Goal: Information Seeking & Learning: Learn about a topic

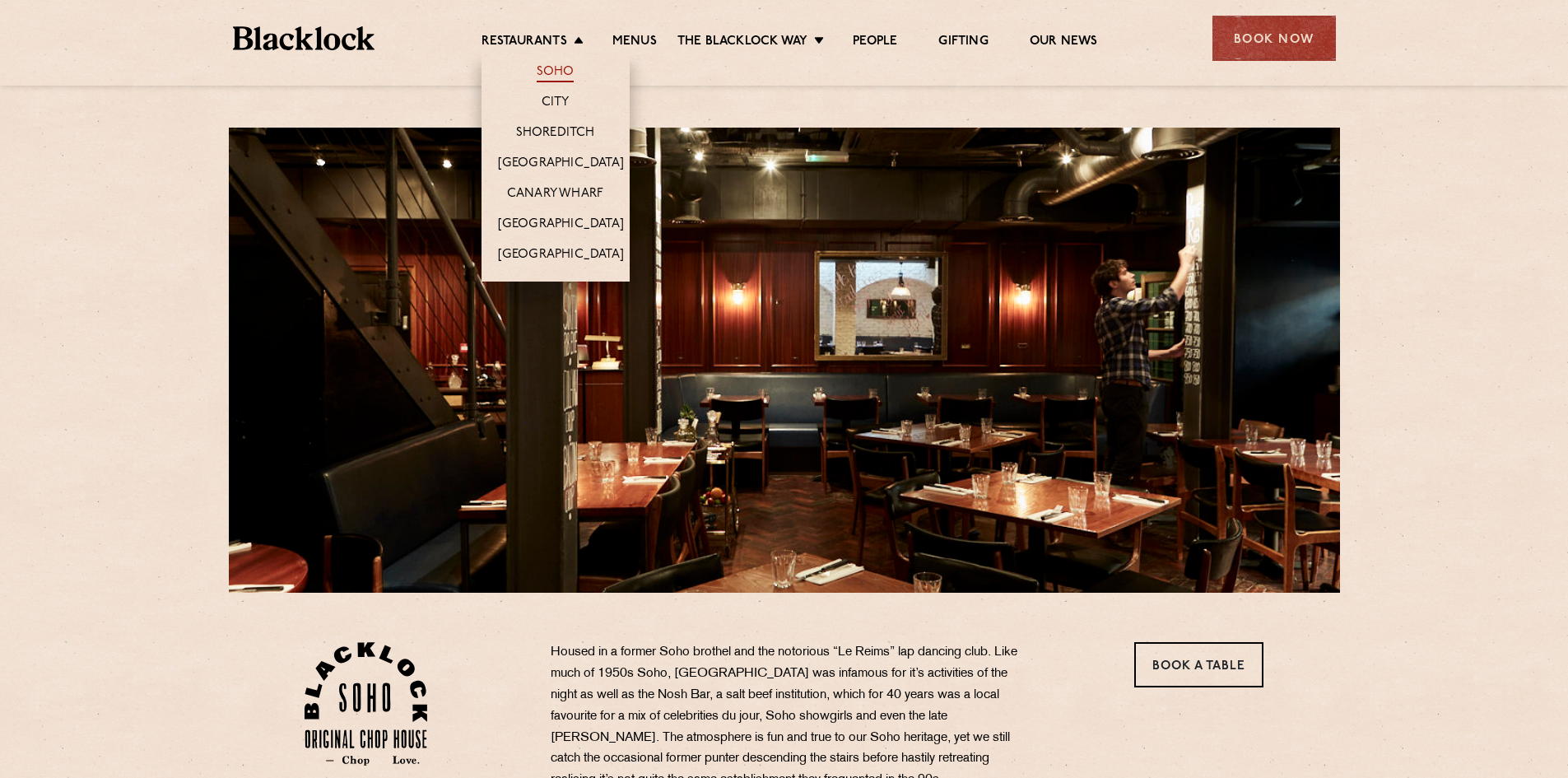
click at [553, 76] on link "Soho" at bounding box center [556, 74] width 38 height 18
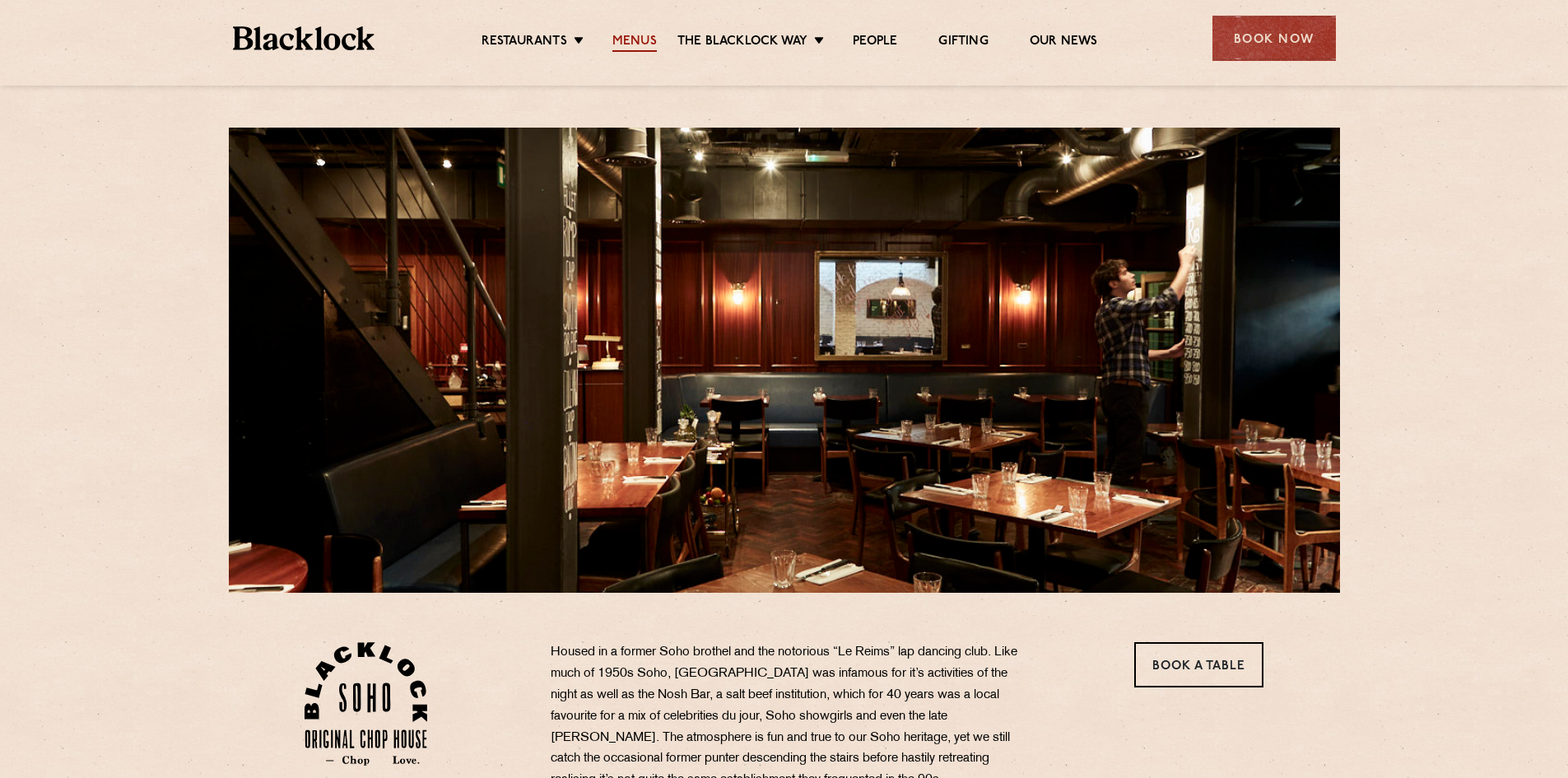
click at [631, 39] on link "Menus" at bounding box center [634, 43] width 45 height 18
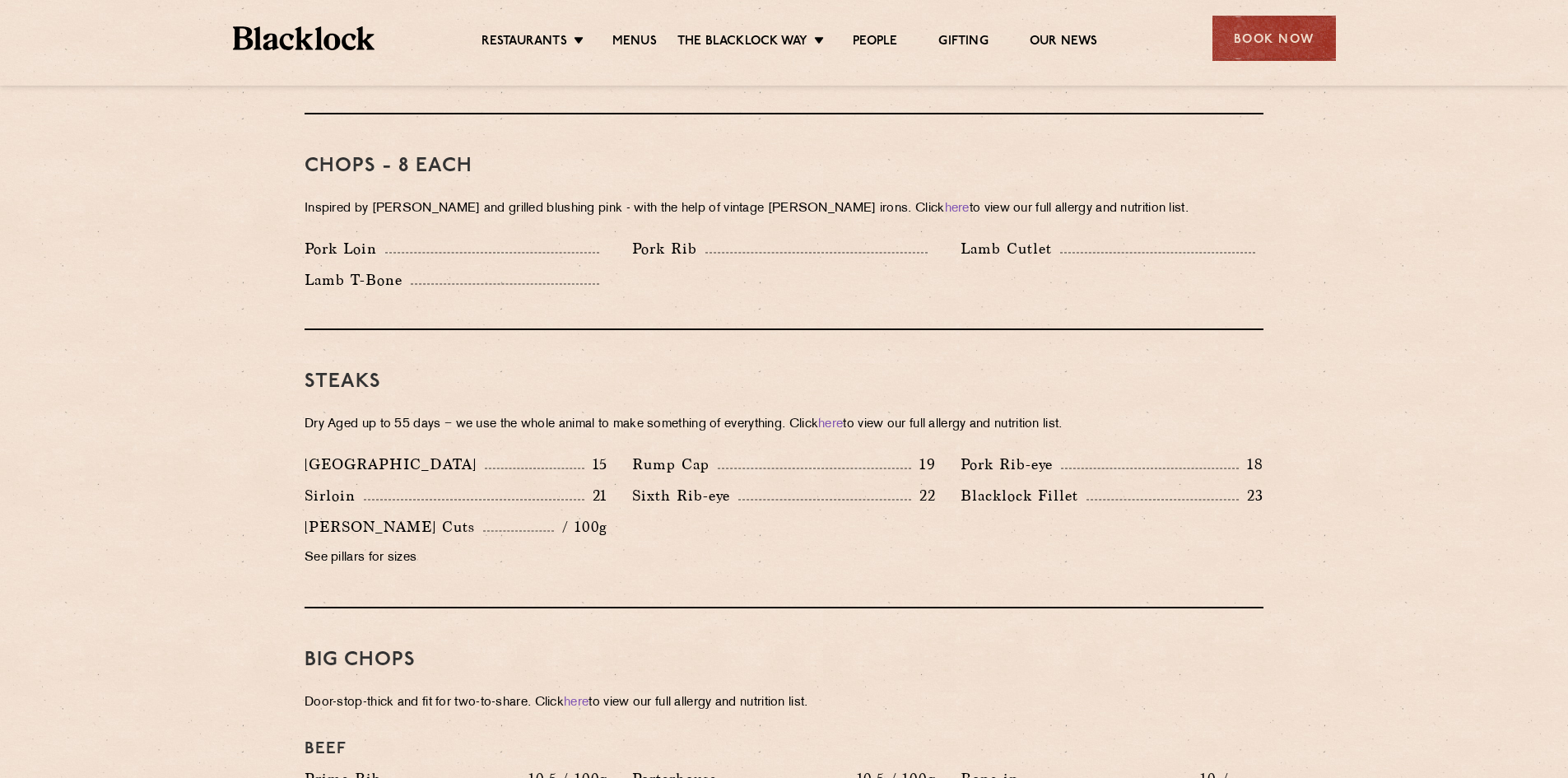
scroll to position [1317, 0]
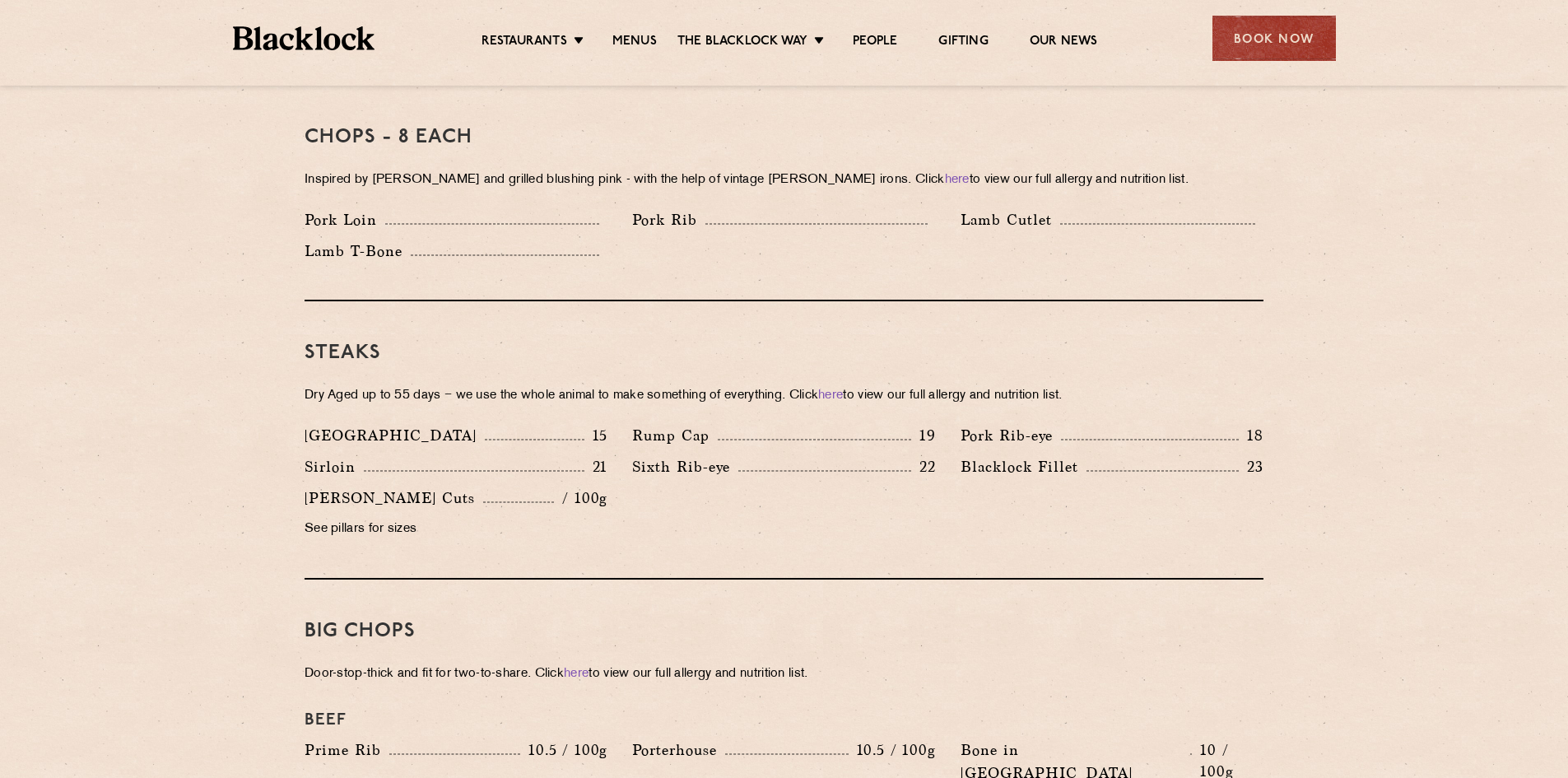
drag, startPoint x: 344, startPoint y: 507, endPoint x: 373, endPoint y: 508, distance: 29.0
click at [344, 518] on p "See pillars for sizes" at bounding box center [456, 529] width 303 height 23
click at [414, 518] on p "See pillars for sizes" at bounding box center [456, 529] width 303 height 23
drag, startPoint x: 342, startPoint y: 371, endPoint x: 511, endPoint y: 390, distance: 170.1
click at [439, 384] on p "Dry Aged up to 55 days − we use the whole animal to make something of everythin…" at bounding box center [784, 395] width 959 height 23
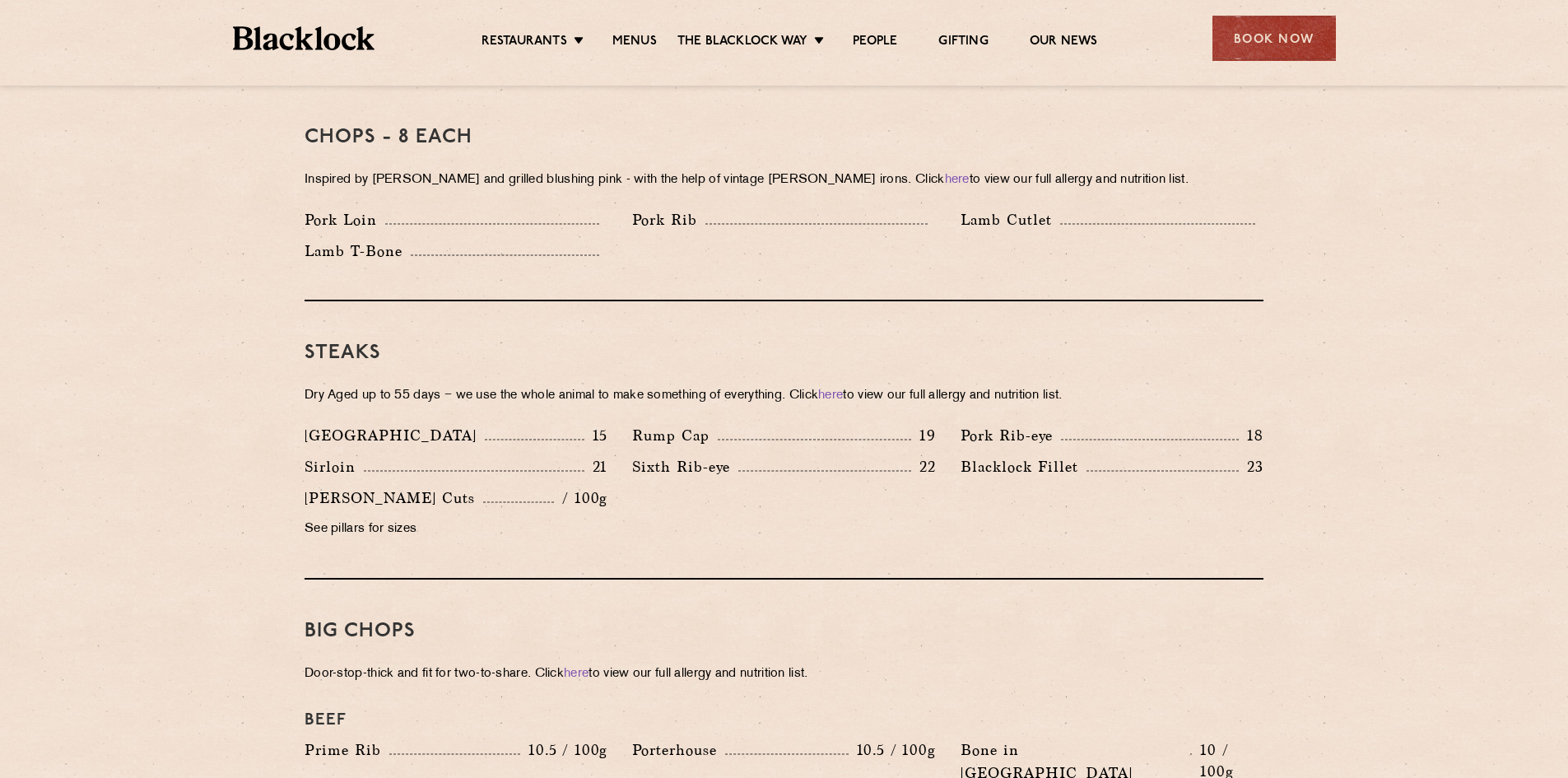
click at [608, 384] on p "Dry Aged up to 55 days − we use the whole animal to make something of everythin…" at bounding box center [784, 395] width 959 height 23
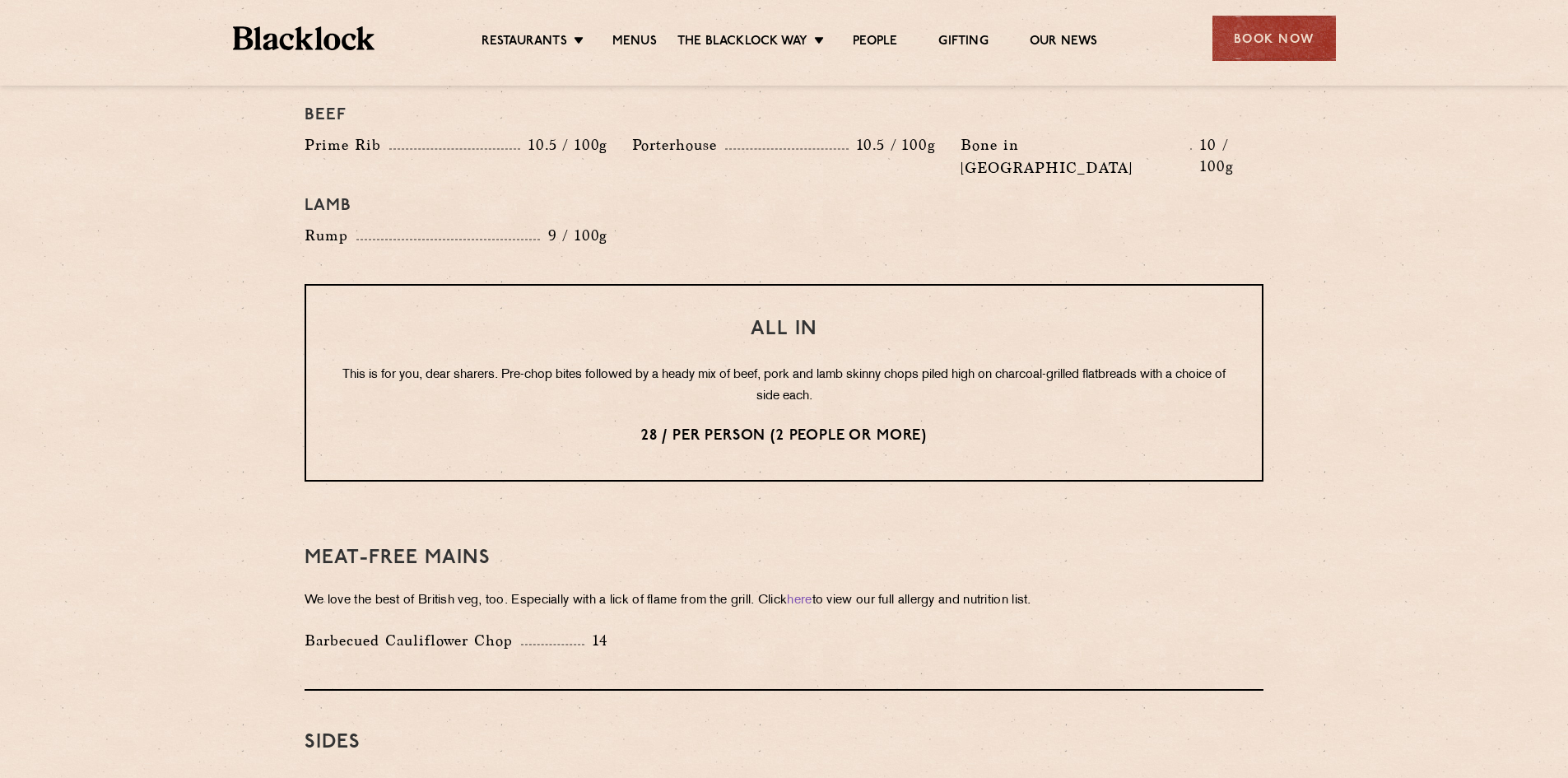
scroll to position [1893, 0]
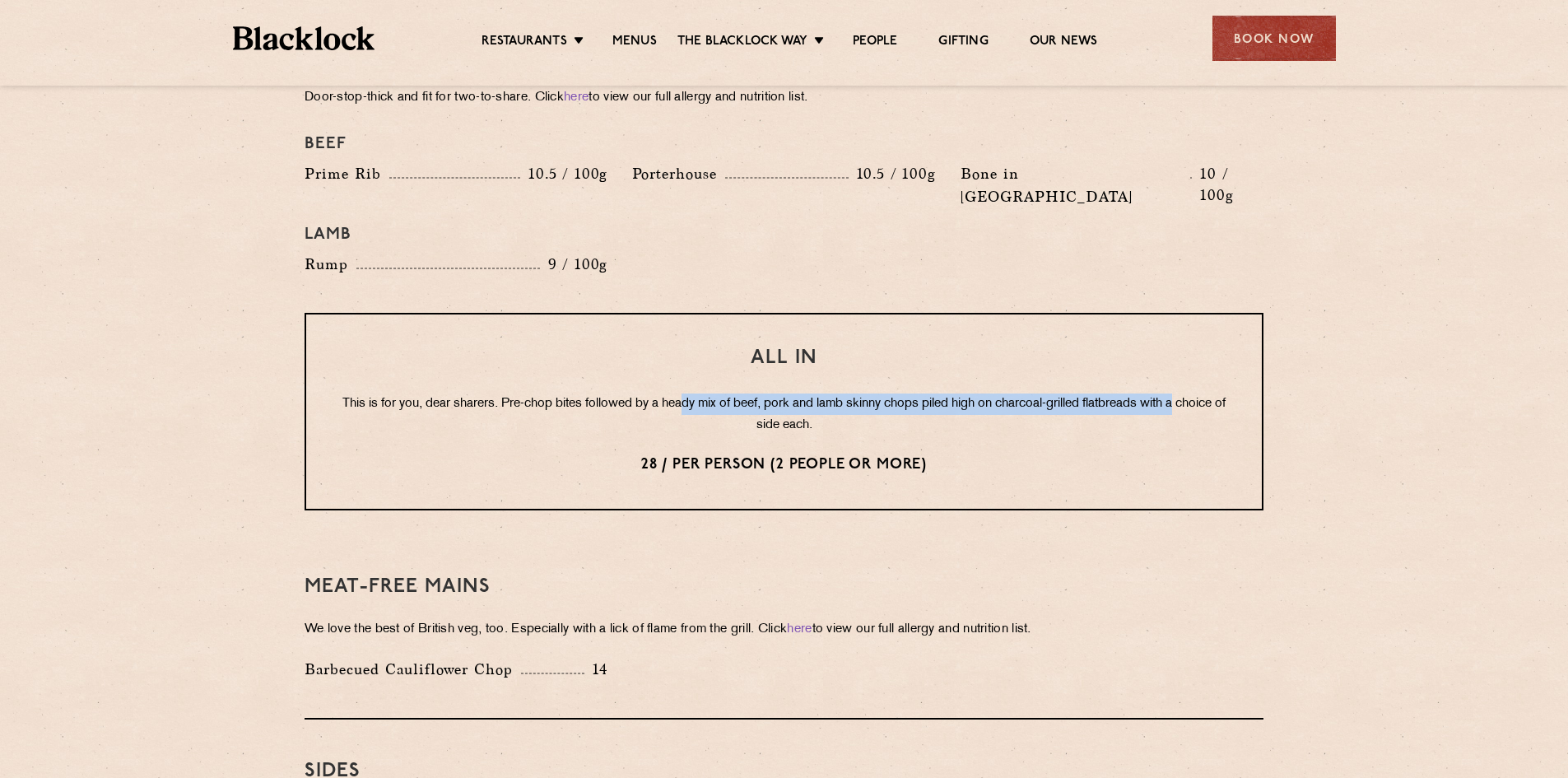
drag, startPoint x: 710, startPoint y: 362, endPoint x: 1208, endPoint y: 361, distance: 498.0
click at [1208, 393] on p "This is for you, dear sharers. Pre-chop bites followed by a heady mix of beef, …" at bounding box center [784, 414] width 890 height 43
click at [1120, 393] on p "This is for you, dear sharers. Pre-chop bites followed by a heady mix of beef, …" at bounding box center [784, 414] width 890 height 43
click at [878, 392] on div "All In This is for you, dear sharers. Pre-chop bites followed by a heady mix of…" at bounding box center [784, 411] width 959 height 197
click at [849, 393] on p "This is for you, dear sharers. Pre-chop bites followed by a heady mix of beef, …" at bounding box center [784, 414] width 890 height 43
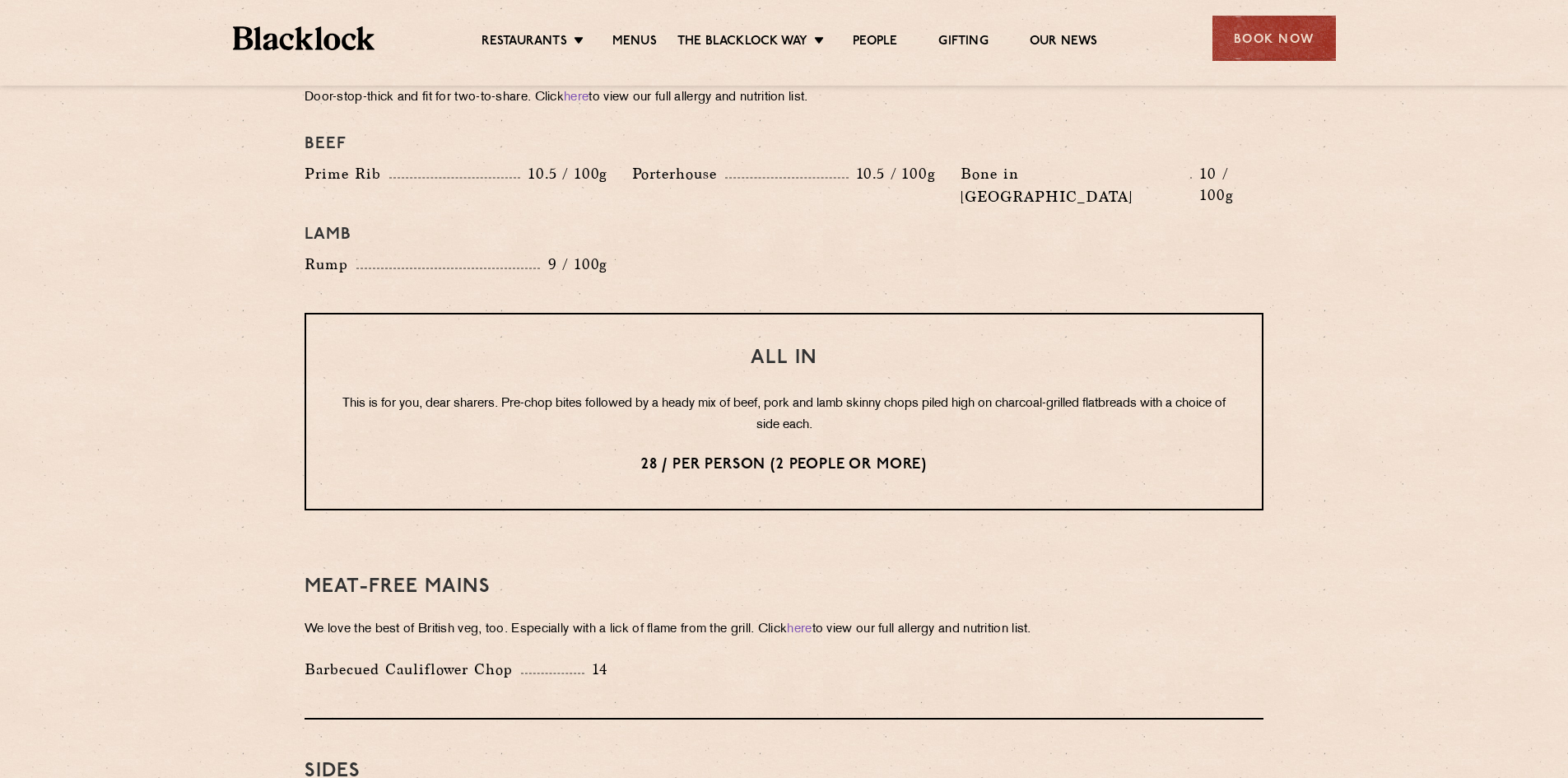
click at [561, 393] on p "This is for you, dear sharers. Pre-chop bites followed by a heady mix of beef, …" at bounding box center [784, 414] width 890 height 43
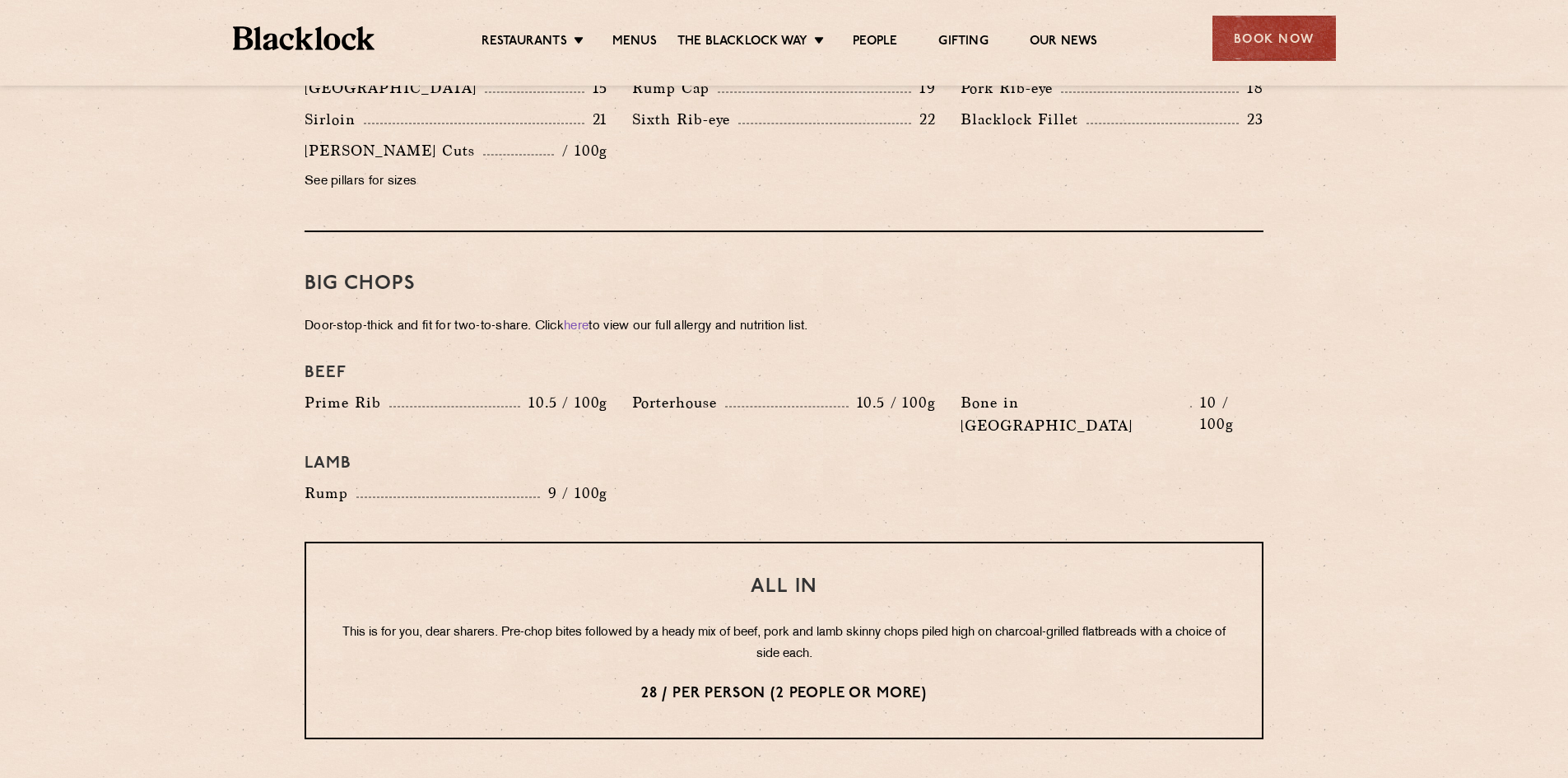
scroll to position [1646, 0]
